Goal: Information Seeking & Learning: Learn about a topic

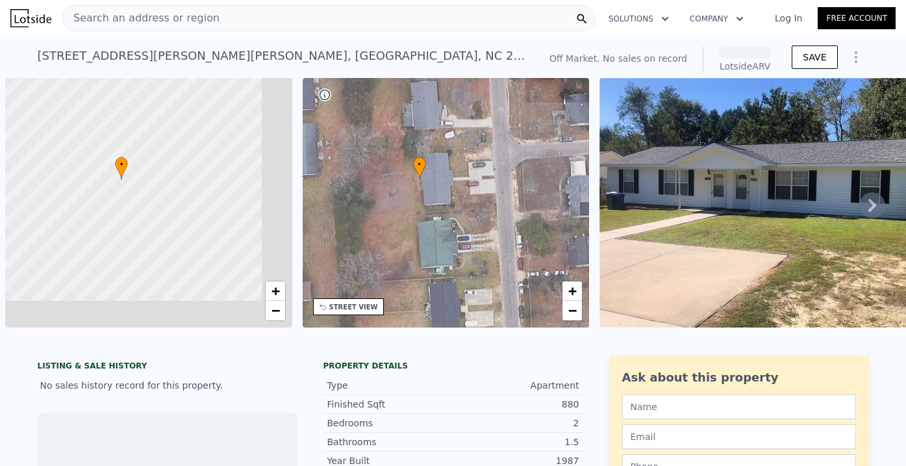
scroll to position [0, 5]
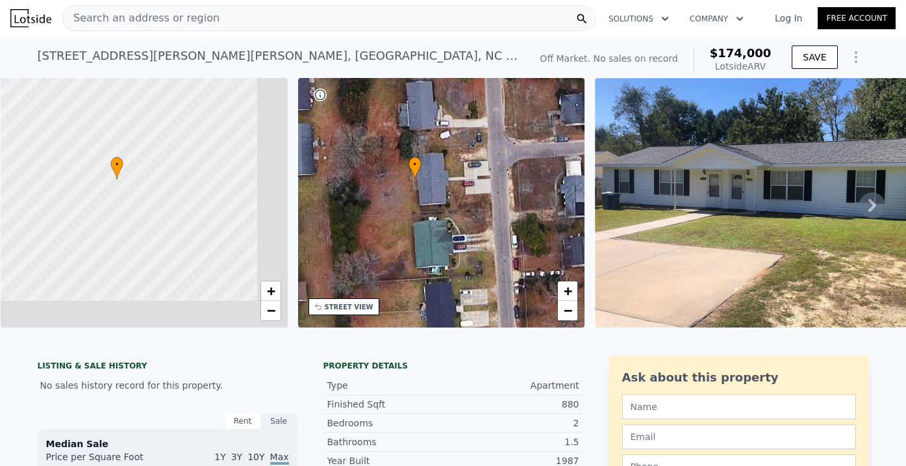
click at [160, 6] on div "Search an address or region" at bounding box center [141, 18] width 156 height 25
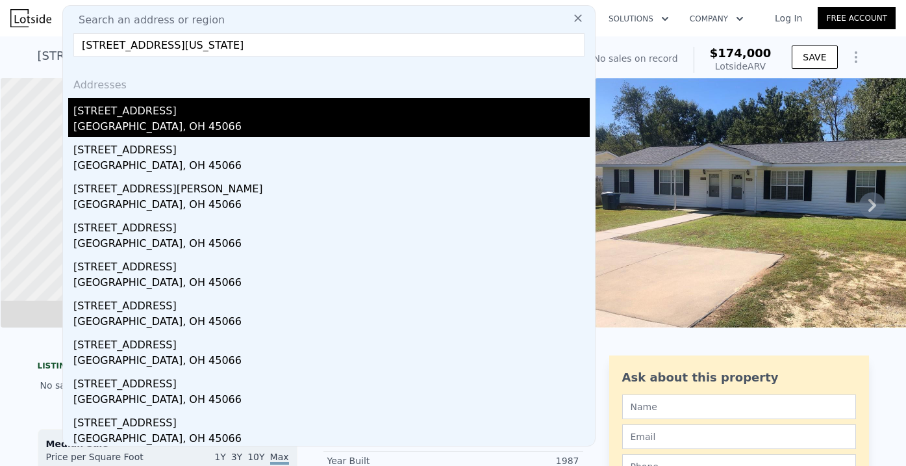
type input "[STREET_ADDRESS][US_STATE]"
click at [79, 119] on div "[GEOGRAPHIC_DATA], OH 45066" at bounding box center [331, 128] width 516 height 18
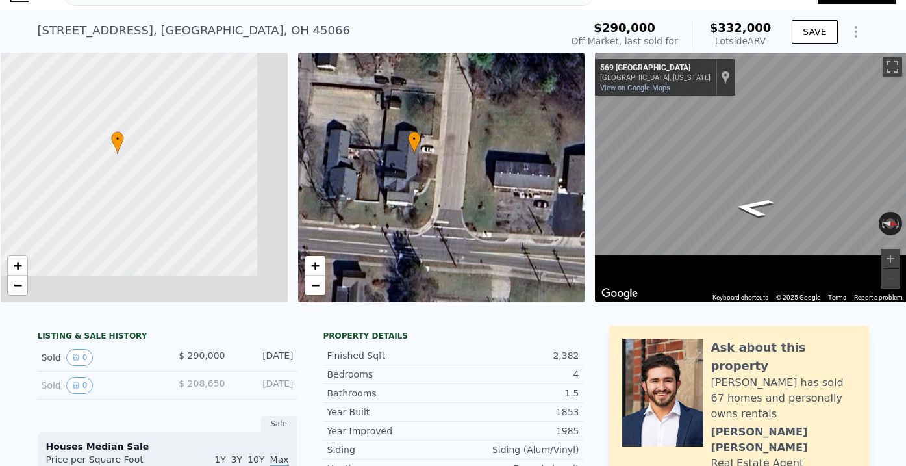
scroll to position [61, 0]
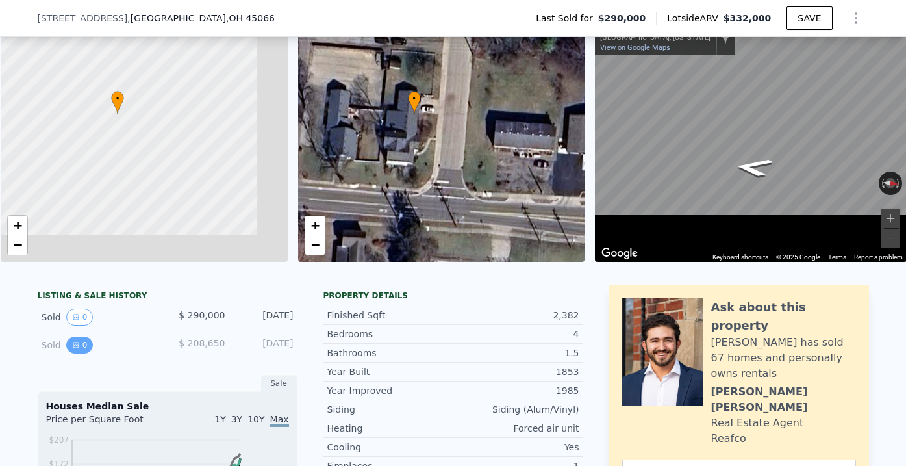
click at [93, 336] on button "0" at bounding box center [79, 344] width 27 height 17
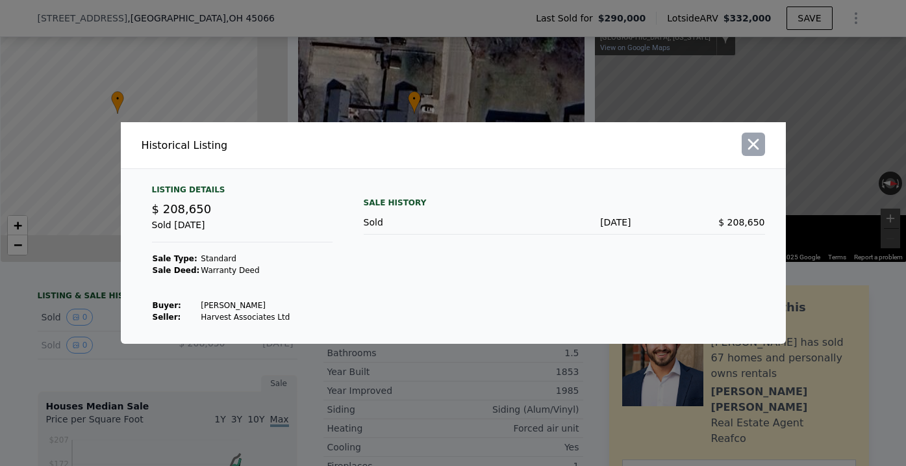
click at [744, 153] on icon "button" at bounding box center [753, 144] width 18 height 18
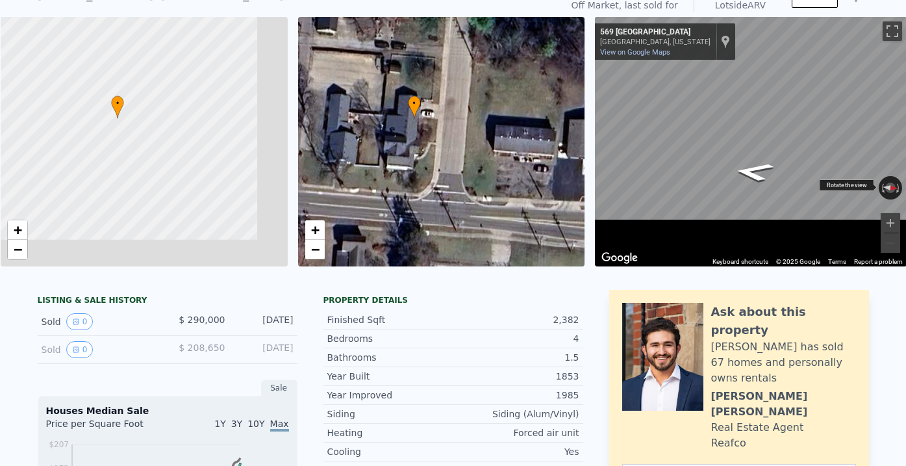
scroll to position [4, 0]
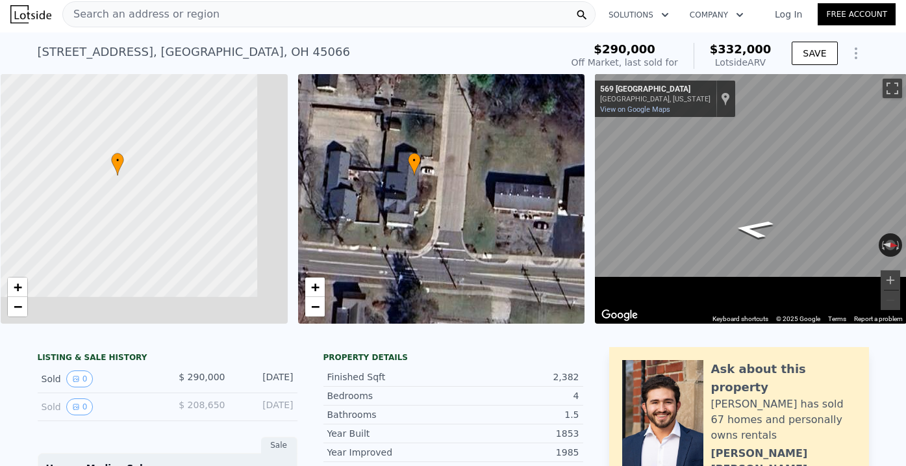
click at [855, 48] on icon "Show Options" at bounding box center [855, 53] width 1 height 10
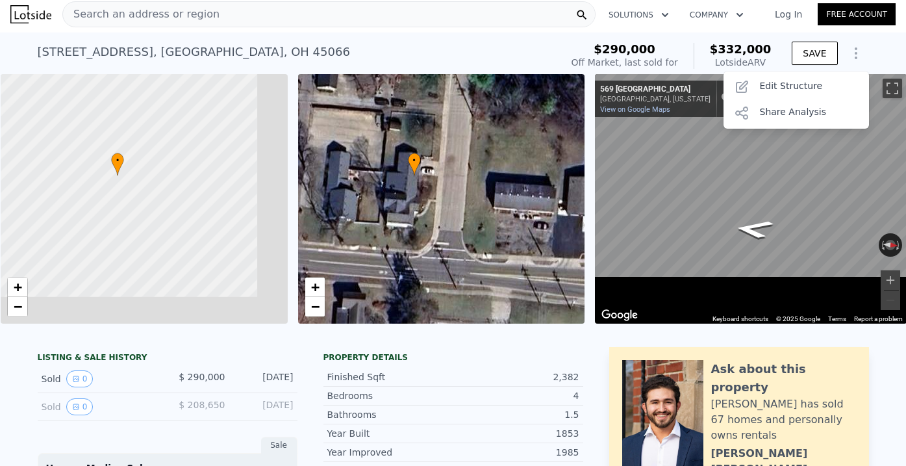
click at [855, 48] on icon "Show Options" at bounding box center [855, 53] width 1 height 10
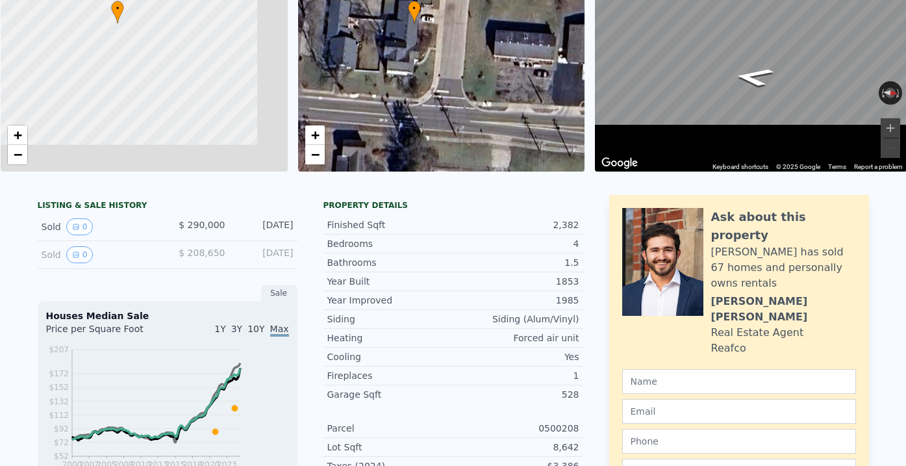
scroll to position [0, 0]
